Goal: Navigation & Orientation: Understand site structure

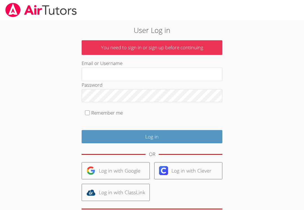
click at [127, 170] on link "Log in with Google" at bounding box center [116, 170] width 68 height 17
click at [170, 74] on input "Email or Username" at bounding box center [152, 75] width 141 height 14
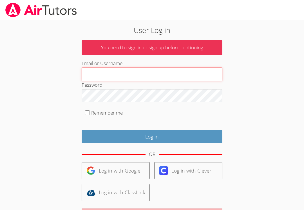
type input "laronson@bis.midco.net"
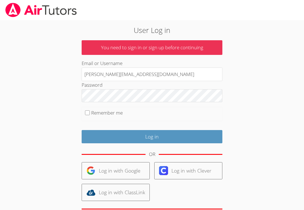
click at [152, 136] on input "Log in" at bounding box center [152, 136] width 141 height 13
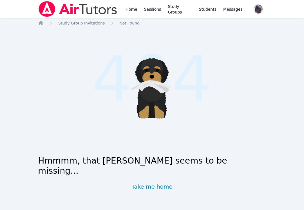
click at [164, 185] on link "Take me home" at bounding box center [152, 187] width 41 height 8
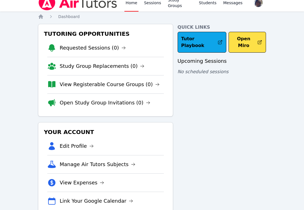
scroll to position [15, 0]
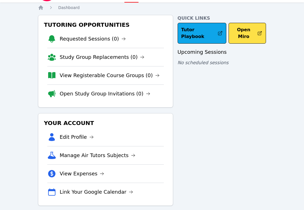
click at [116, 57] on link "Study Group Replacements (0)" at bounding box center [102, 57] width 85 height 8
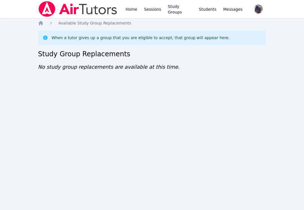
click at [134, 9] on link "Home" at bounding box center [132, 9] width 14 height 18
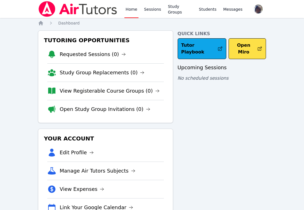
click at [87, 56] on link "Requested Sessions (0)" at bounding box center [93, 54] width 66 height 8
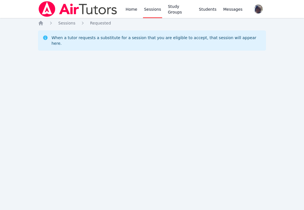
click at [129, 8] on link "Home" at bounding box center [132, 9] width 14 height 18
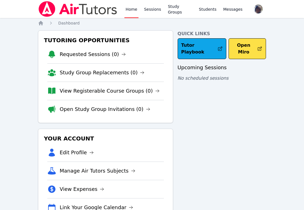
click at [180, 8] on link "Study Groups" at bounding box center [180, 9] width 26 height 18
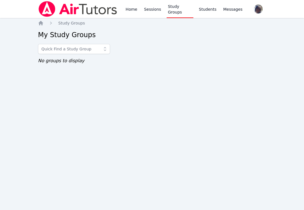
click at [208, 8] on link "Students" at bounding box center [208, 9] width 20 height 18
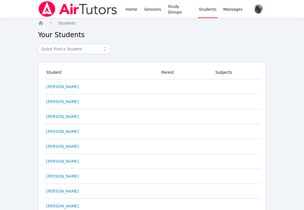
click at [232, 6] on span "Messages" at bounding box center [232, 9] width 19 height 6
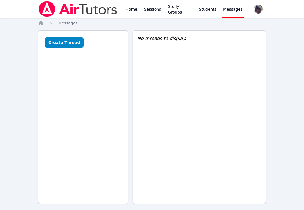
click at [207, 13] on link "Students" at bounding box center [208, 9] width 20 height 18
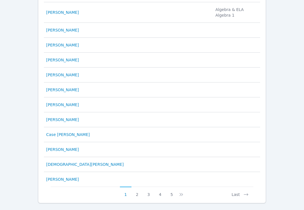
scroll to position [276, 0]
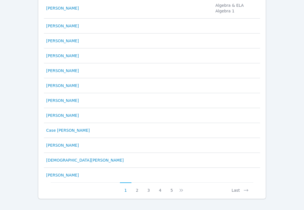
click at [171, 189] on button "5" at bounding box center [172, 188] width 12 height 11
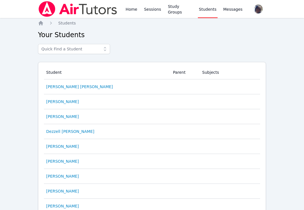
click at [235, 8] on span "Messages" at bounding box center [232, 9] width 19 height 6
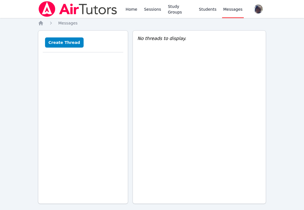
click at [261, 12] on span "button" at bounding box center [258, 9] width 12 height 12
click at [132, 9] on link "Home" at bounding box center [132, 9] width 14 height 18
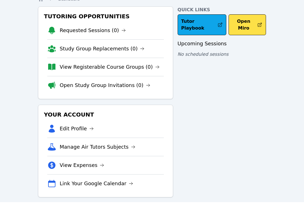
scroll to position [15, 0]
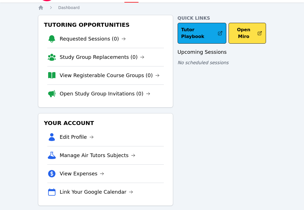
click at [121, 157] on link "Manage Air Tutors Subjects" at bounding box center [98, 156] width 76 height 8
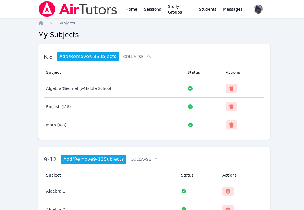
click at [131, 11] on link "Home" at bounding box center [132, 9] width 14 height 18
